Goal: Information Seeking & Learning: Learn about a topic

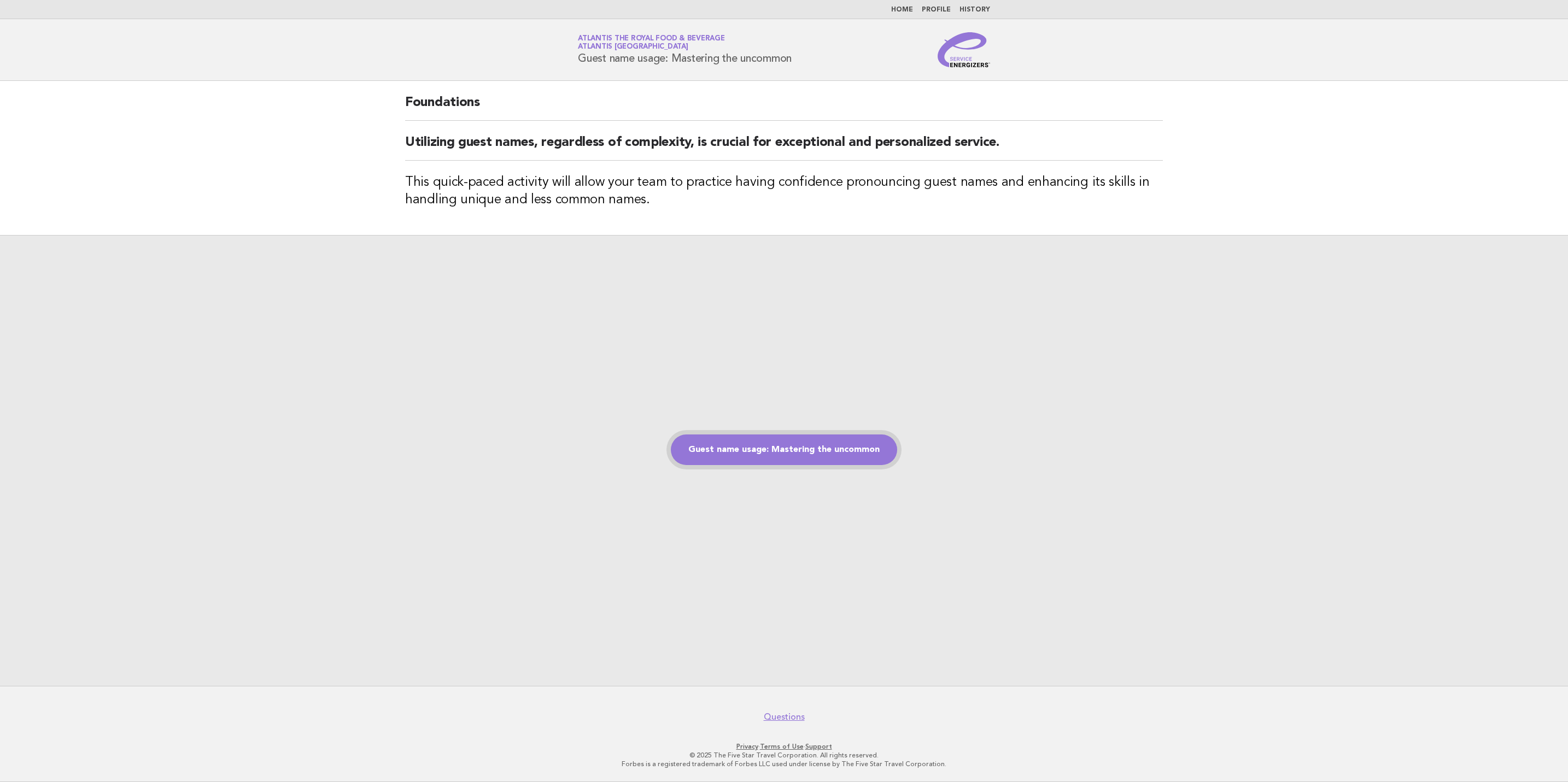
click at [812, 453] on link "Guest name usage: Mastering the uncommon" at bounding box center [784, 450] width 227 height 30
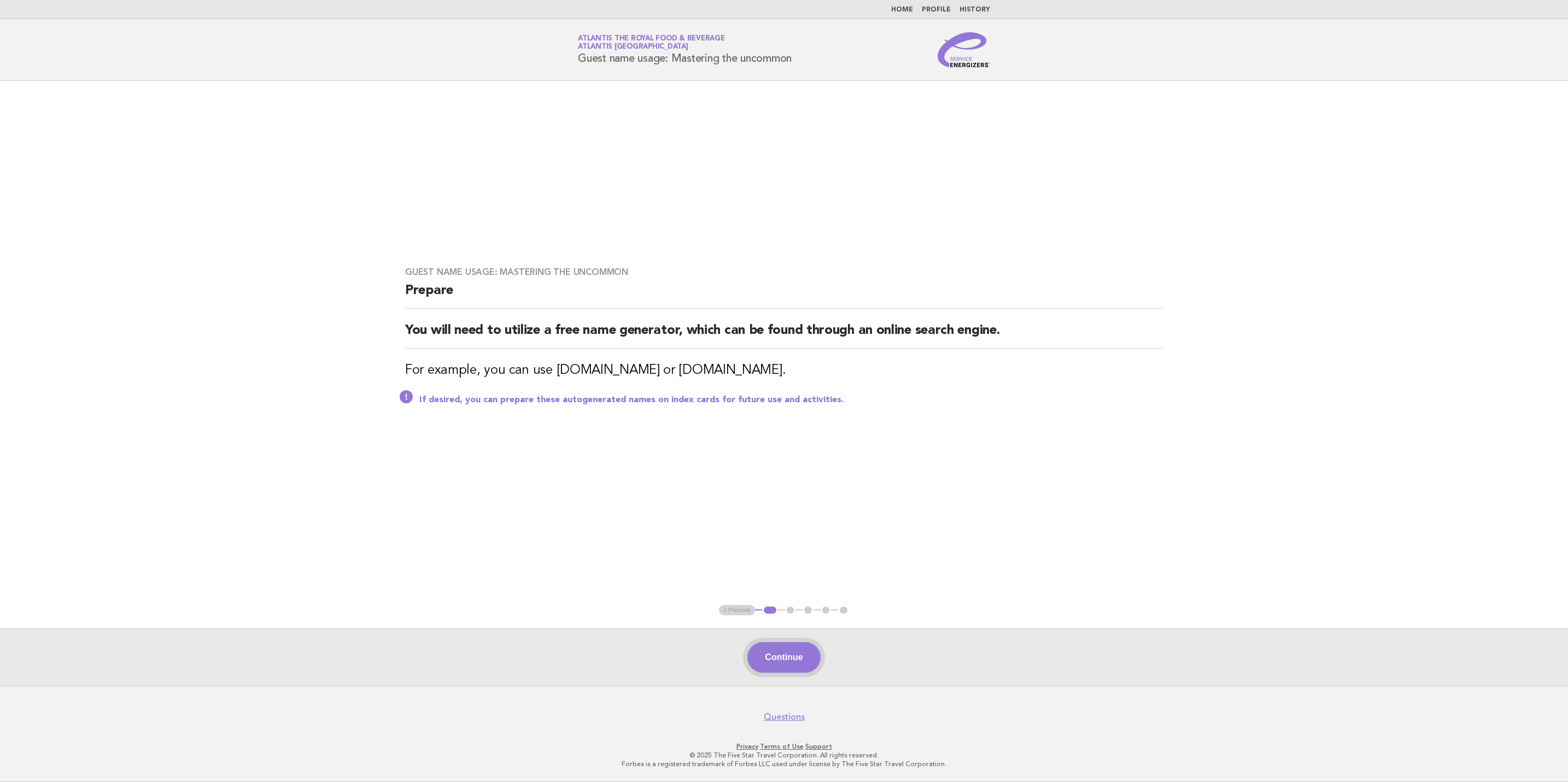
click at [792, 646] on button "Continue" at bounding box center [784, 657] width 73 height 30
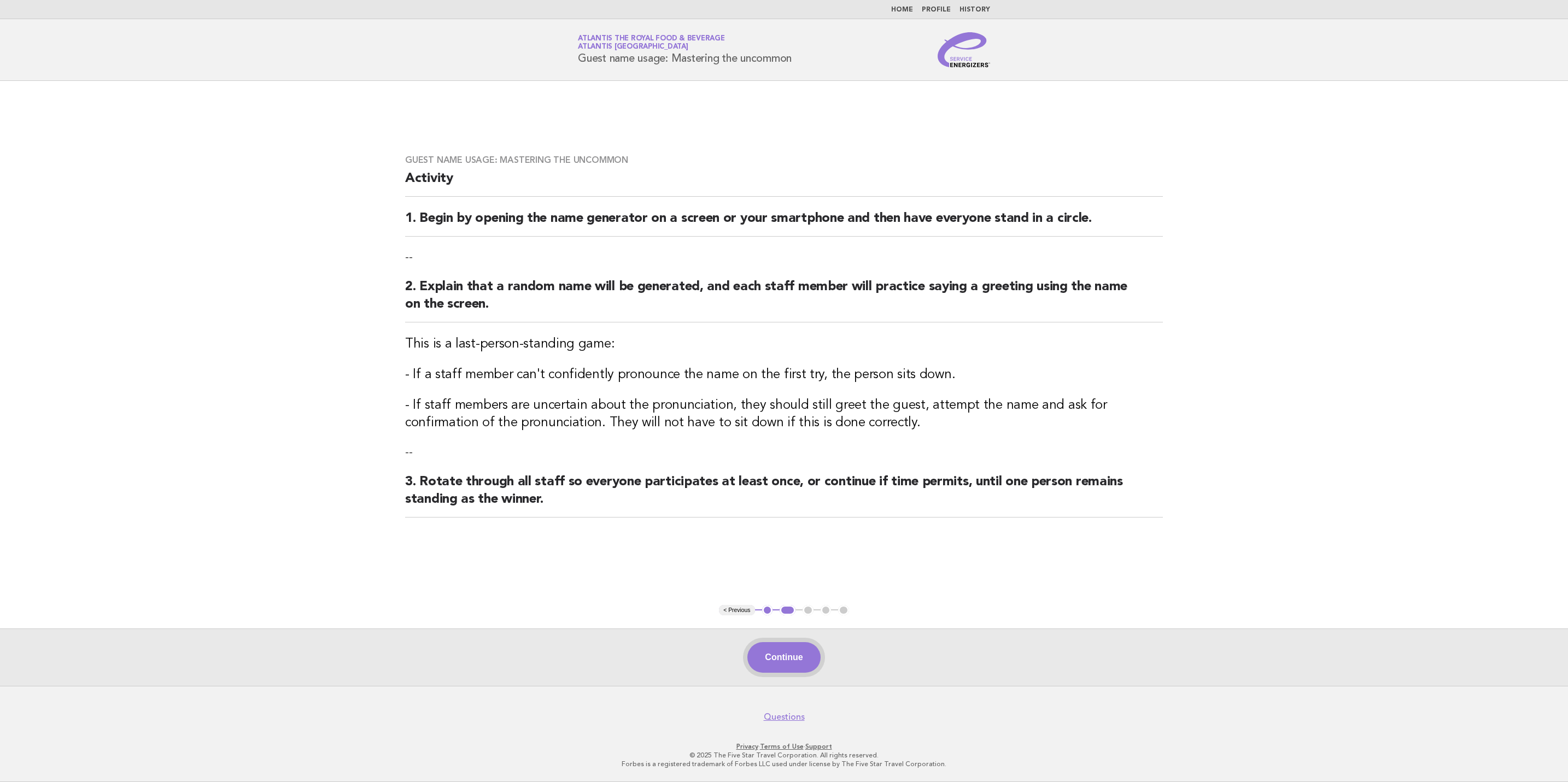
click at [786, 651] on button "Continue" at bounding box center [784, 657] width 73 height 30
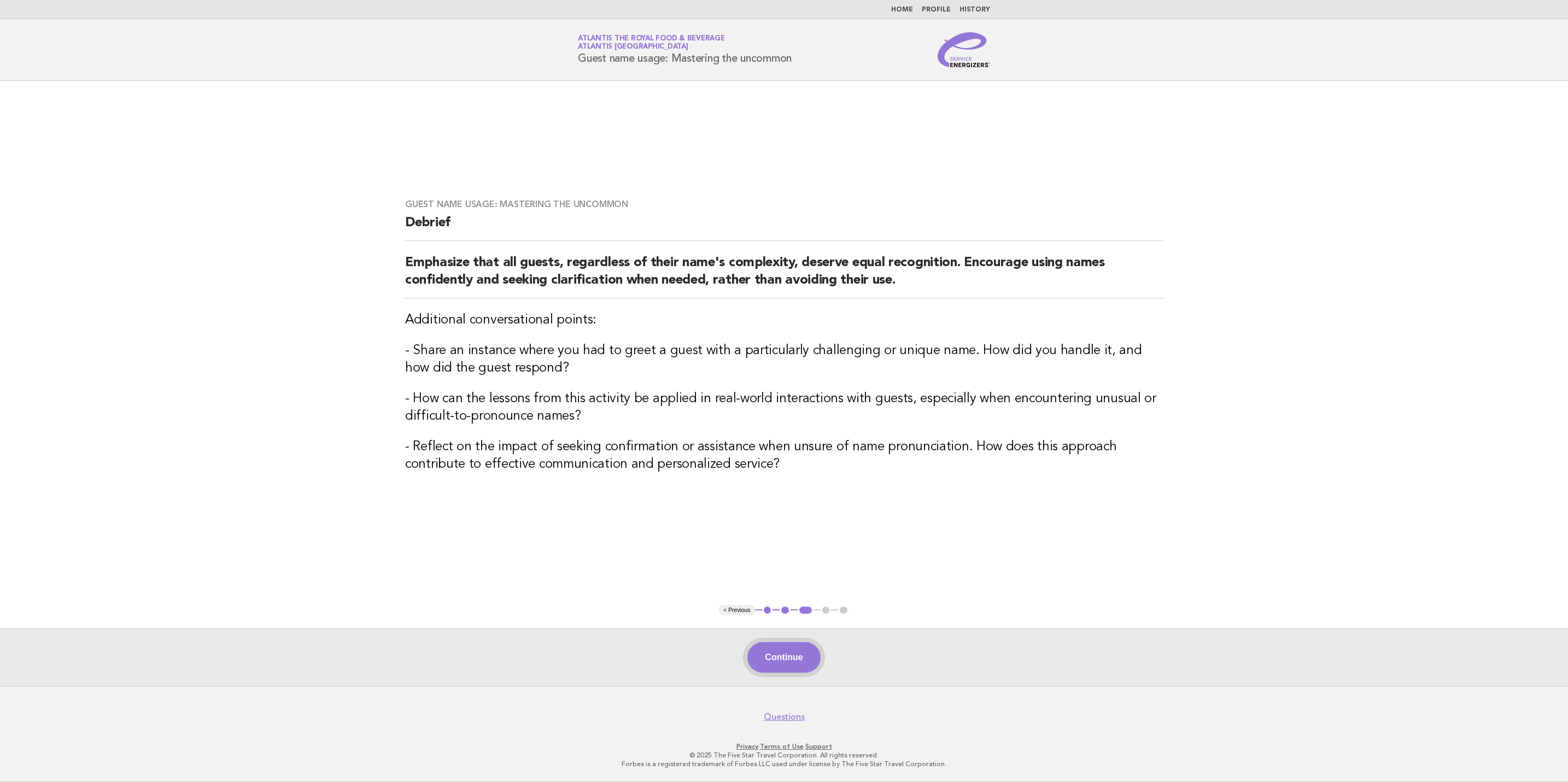
click at [778, 657] on button "Continue" at bounding box center [784, 657] width 73 height 30
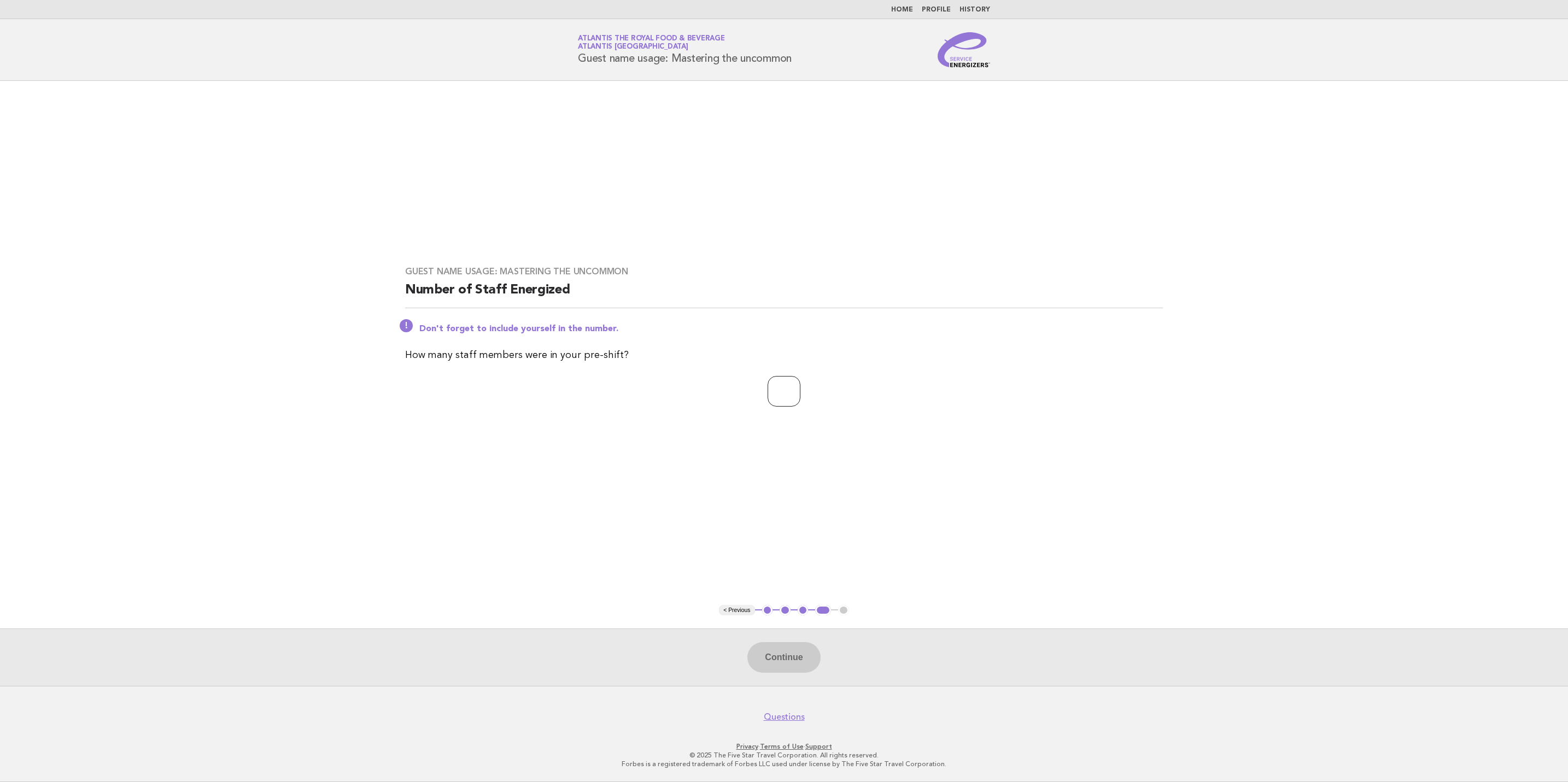
click at [785, 389] on input "number" at bounding box center [783, 391] width 33 height 30
type input "**"
click at [776, 657] on button "Continue" at bounding box center [784, 657] width 73 height 30
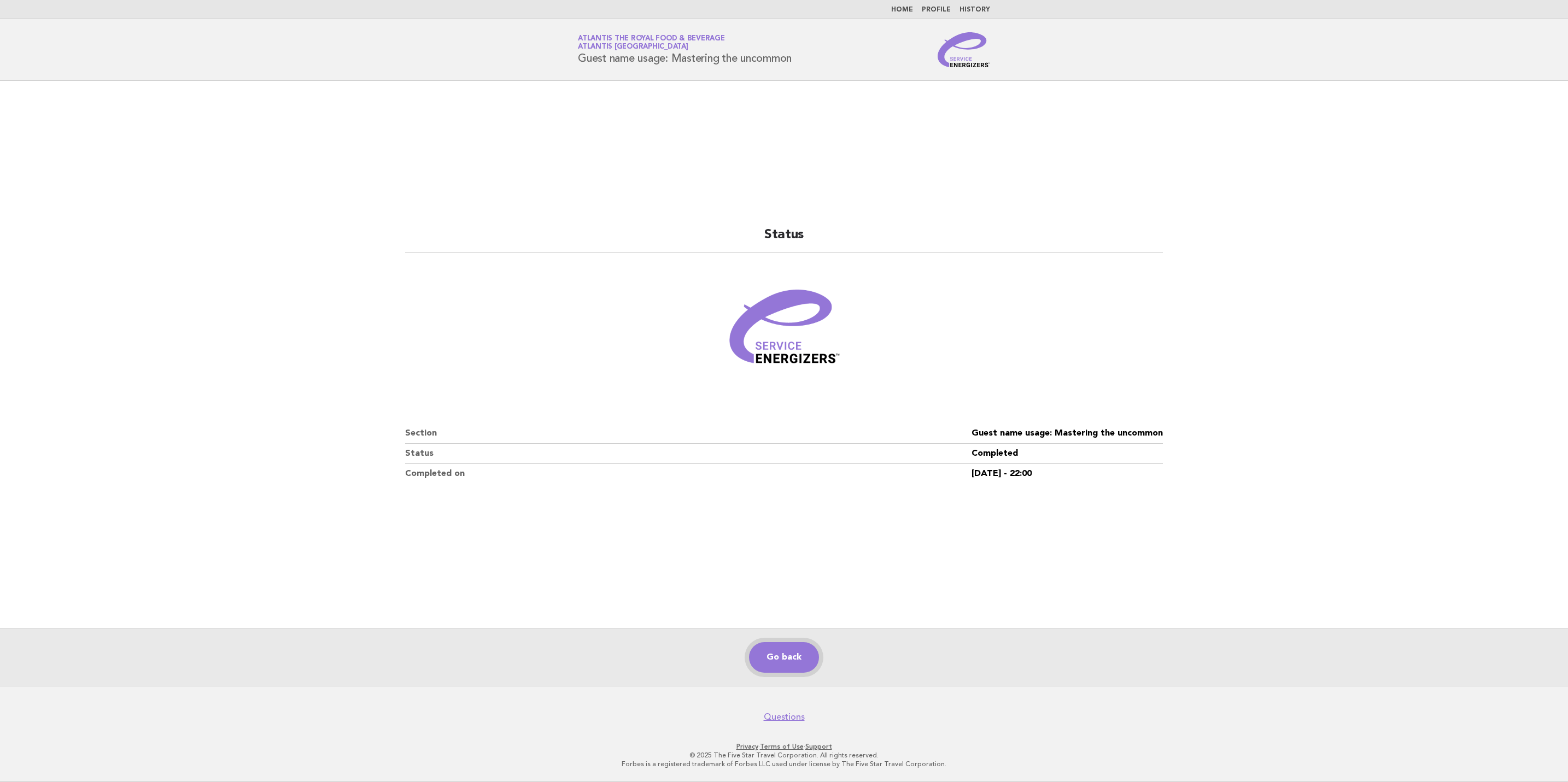
click at [795, 651] on link "Go back" at bounding box center [784, 657] width 70 height 30
